Goal: Check status: Check status

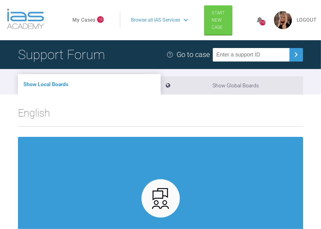
click at [94, 19] on link "My Cases" at bounding box center [84, 20] width 23 height 8
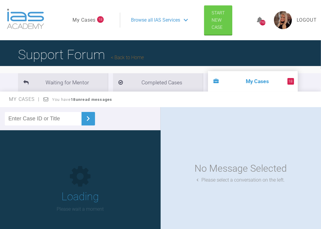
click at [89, 18] on link "My Cases" at bounding box center [84, 20] width 23 height 8
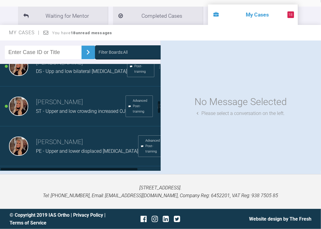
scroll to position [288, 0]
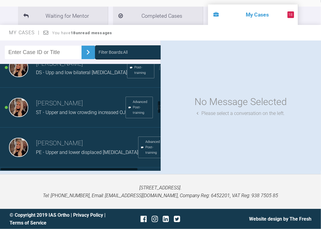
click at [47, 109] on h3 "Emma Wall" at bounding box center [81, 103] width 90 height 10
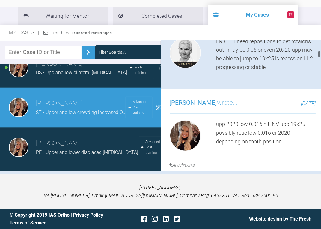
scroll to position [264, 0]
drag, startPoint x: 245, startPoint y: 49, endPoint x: 295, endPoint y: 50, distance: 49.6
click at [295, 50] on div "LR3 LL1 need repositions to get rotaions out - may be 0.06 or even 20x20 upp ma…" at bounding box center [267, 54] width 100 height 35
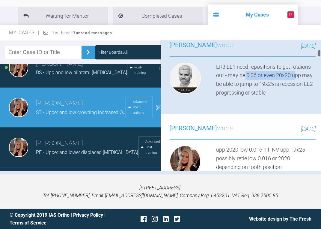
scroll to position [240, 0]
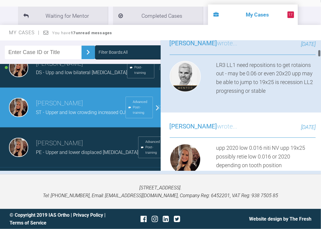
click at [304, 75] on div "LR3 LL1 need repositions to get rotaions out - may be 0.06 or even 20x20 upp ma…" at bounding box center [267, 78] width 100 height 35
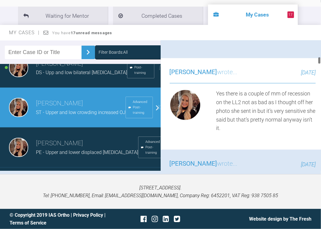
scroll to position [600, 0]
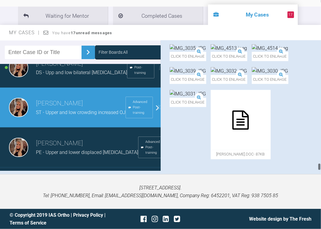
drag, startPoint x: 320, startPoint y: 67, endPoint x: 241, endPoint y: 137, distance: 105.8
click at [321, 180] on html "My Cases 17 Logout Browse all IAS Services Start New Case 1165 Logout Support F…" at bounding box center [160, 81] width 321 height 296
click at [189, 75] on img at bounding box center [188, 71] width 37 height 8
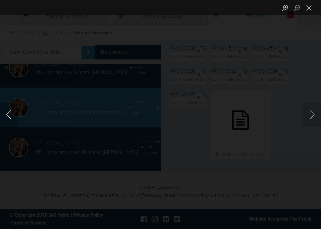
click at [6, 118] on button "Previous image" at bounding box center [9, 115] width 18 height 24
click at [11, 117] on button "Previous image" at bounding box center [9, 115] width 18 height 24
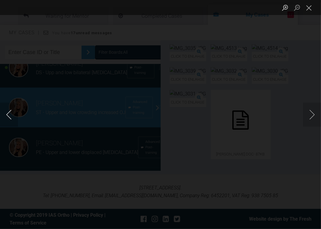
click at [11, 117] on button "Previous image" at bounding box center [9, 115] width 18 height 24
click at [9, 118] on button "Previous image" at bounding box center [9, 115] width 18 height 24
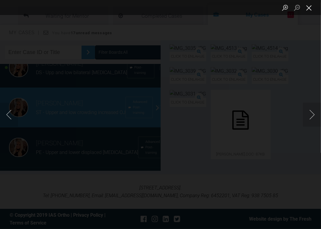
click at [312, 3] on button "Close lightbox" at bounding box center [309, 7] width 12 height 11
